Goal: Task Accomplishment & Management: Complete application form

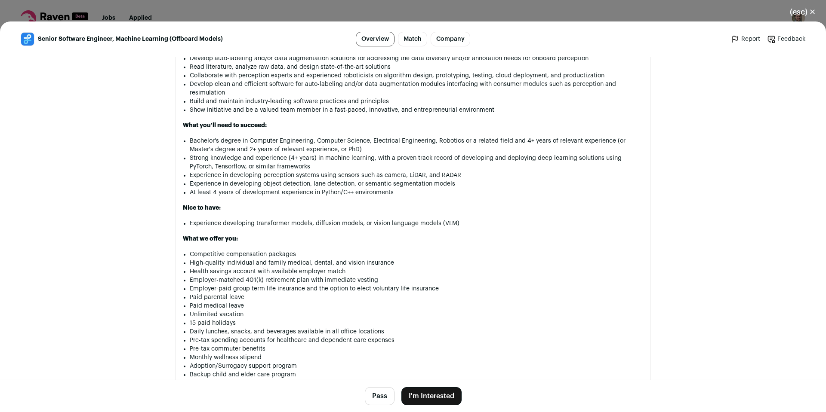
scroll to position [568, 0]
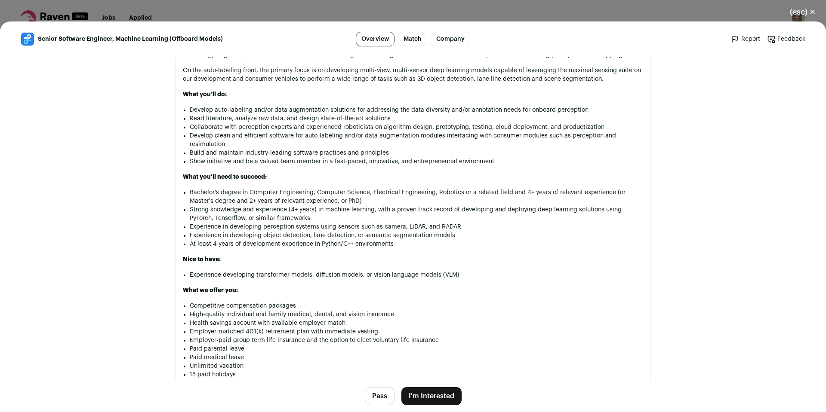
click at [435, 392] on button "I'm Interested" at bounding box center [431, 397] width 60 height 18
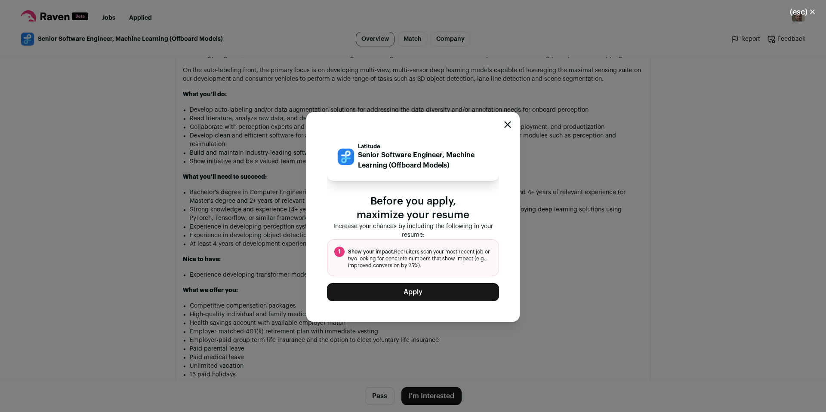
click at [414, 296] on button "Apply" at bounding box center [413, 292] width 172 height 18
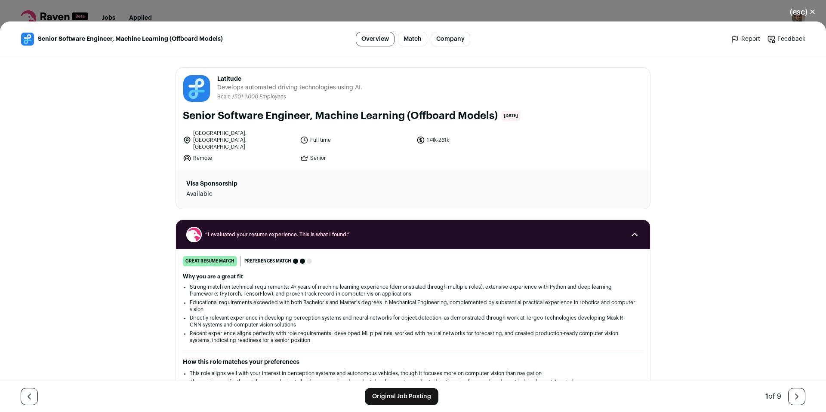
click at [801, 13] on button "(esc) ✕" at bounding box center [802, 12] width 46 height 19
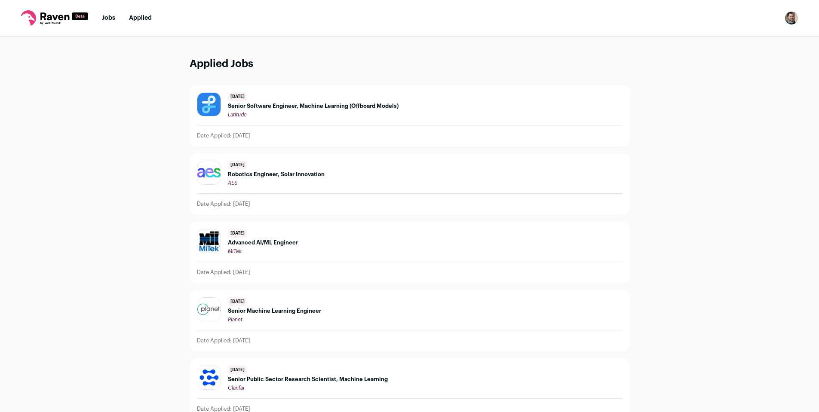
click at [104, 18] on link "Jobs" at bounding box center [108, 18] width 13 height 6
